Goal: Information Seeking & Learning: Learn about a topic

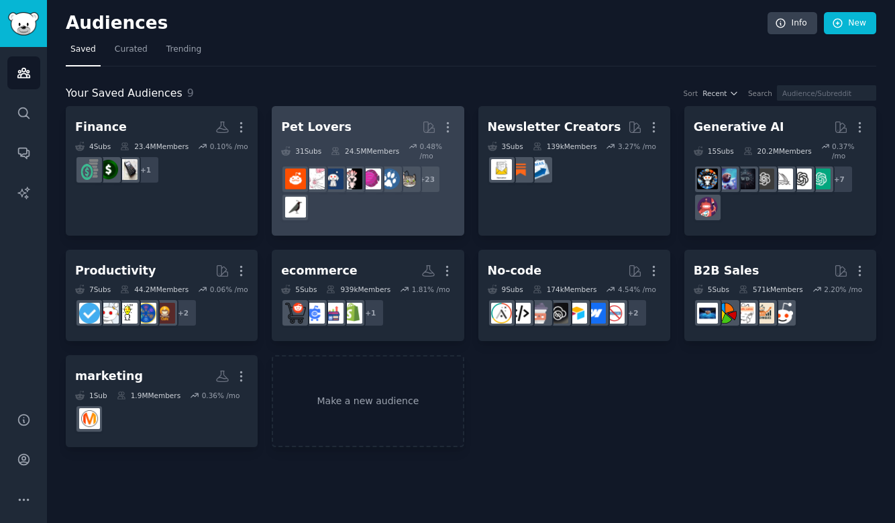
click at [385, 130] on h2 "Pet Lovers More" at bounding box center [367, 126] width 173 height 23
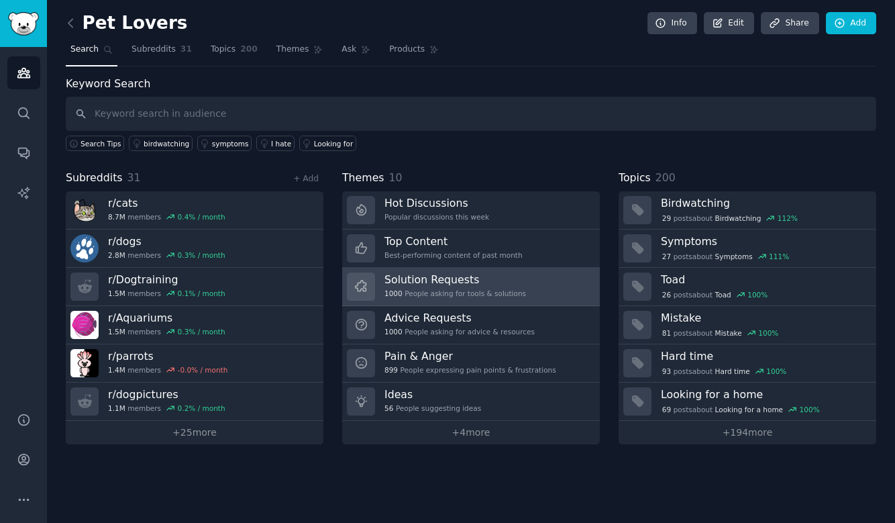
click at [497, 284] on h3 "Solution Requests" at bounding box center [456, 279] width 142 height 14
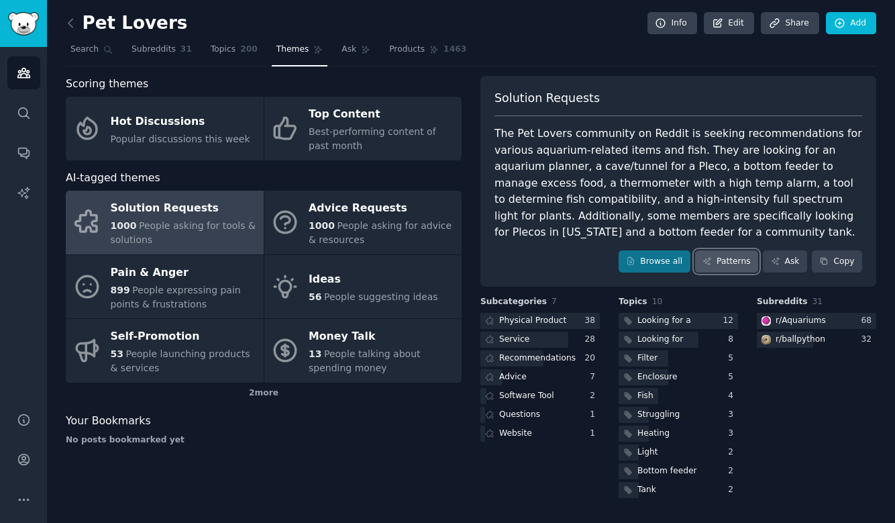
click at [739, 264] on link "Patterns" at bounding box center [726, 261] width 63 height 23
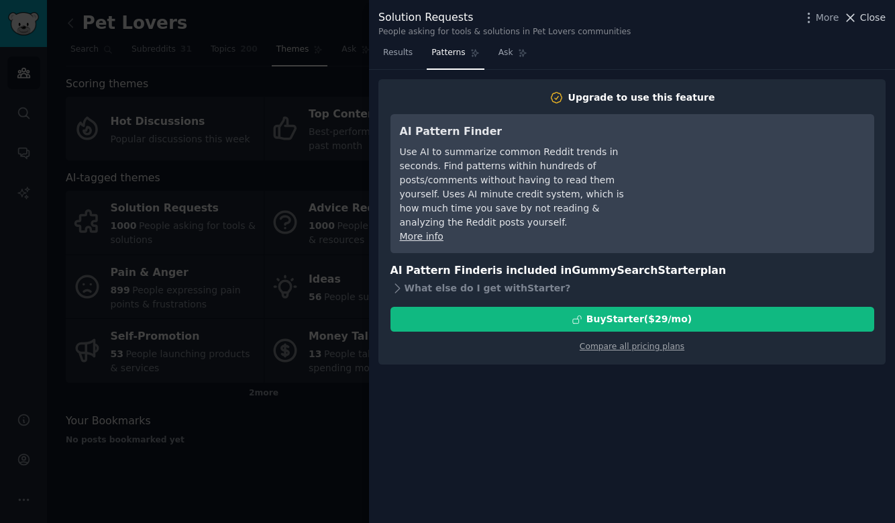
click at [866, 13] on span "Close" at bounding box center [873, 18] width 26 height 14
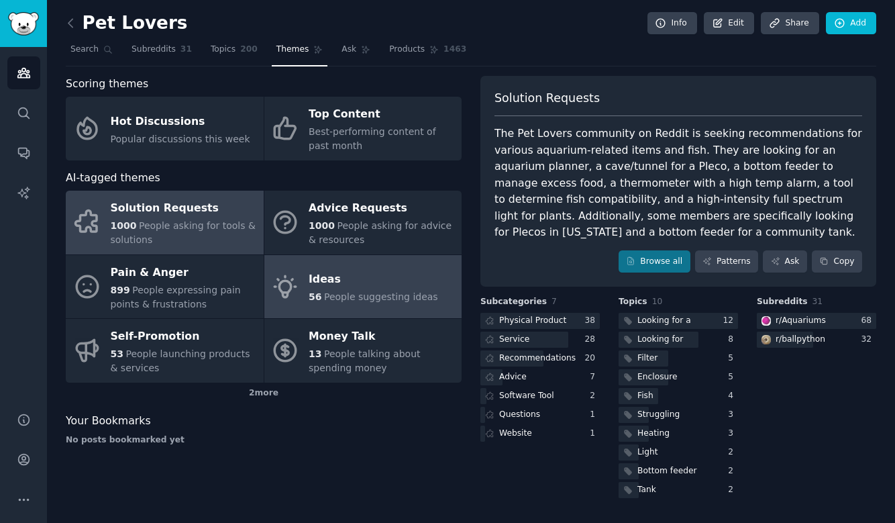
click at [359, 283] on div "Ideas" at bounding box center [374, 279] width 130 height 21
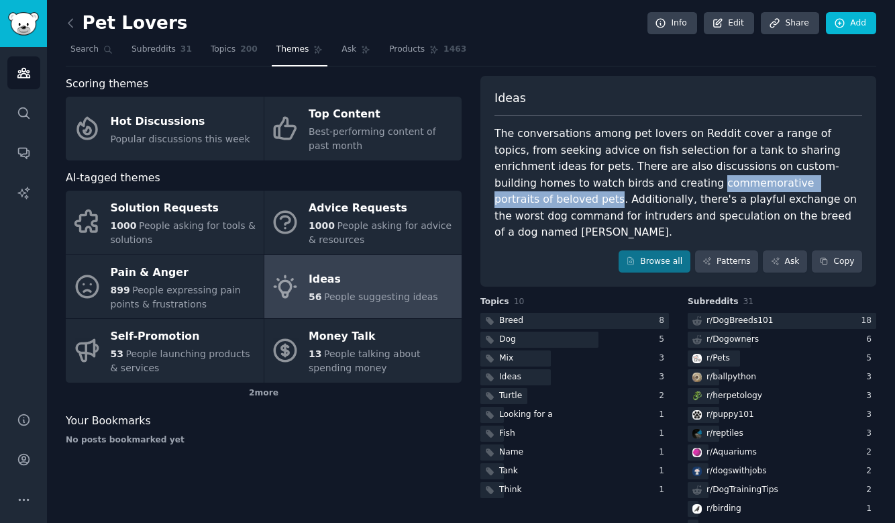
drag, startPoint x: 752, startPoint y: 182, endPoint x: 555, endPoint y: 185, distance: 196.7
click at [555, 185] on div "The conversations among pet lovers on Reddit cover a range of topics, from seek…" at bounding box center [679, 183] width 368 height 115
copy div "commemorative portraits of beloved pets"
click at [744, 334] on div "r/ Dogowners" at bounding box center [733, 340] width 52 height 12
